Goal: Task Accomplishment & Management: Use online tool/utility

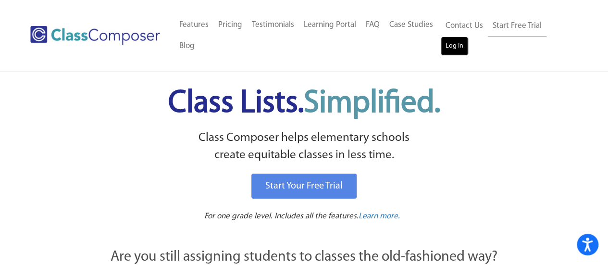
click at [461, 43] on link "Log In" at bounding box center [453, 46] width 27 height 19
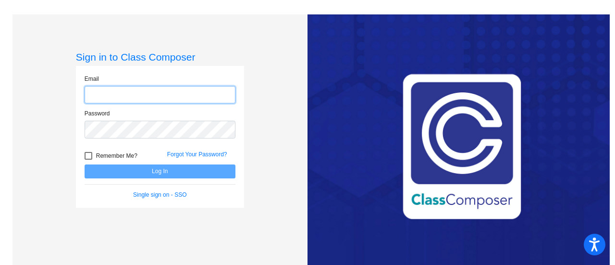
type input "lumleyk@crcsd.org"
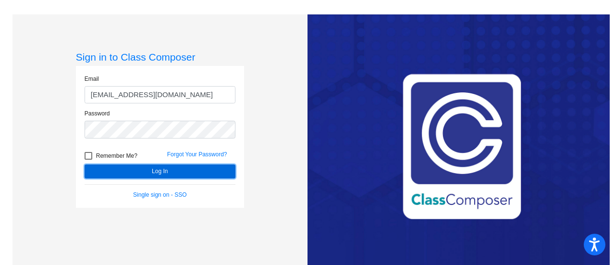
click at [157, 173] on button "Log In" at bounding box center [160, 171] width 151 height 14
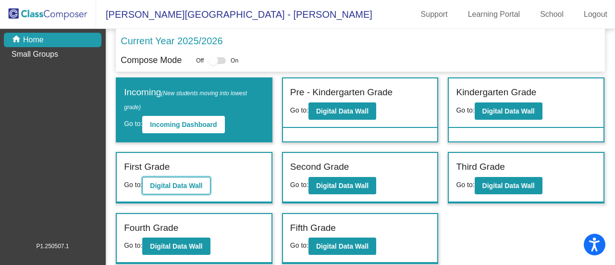
click at [168, 182] on b "Digital Data Wall" at bounding box center [176, 186] width 52 height 8
